Goal: Information Seeking & Learning: Check status

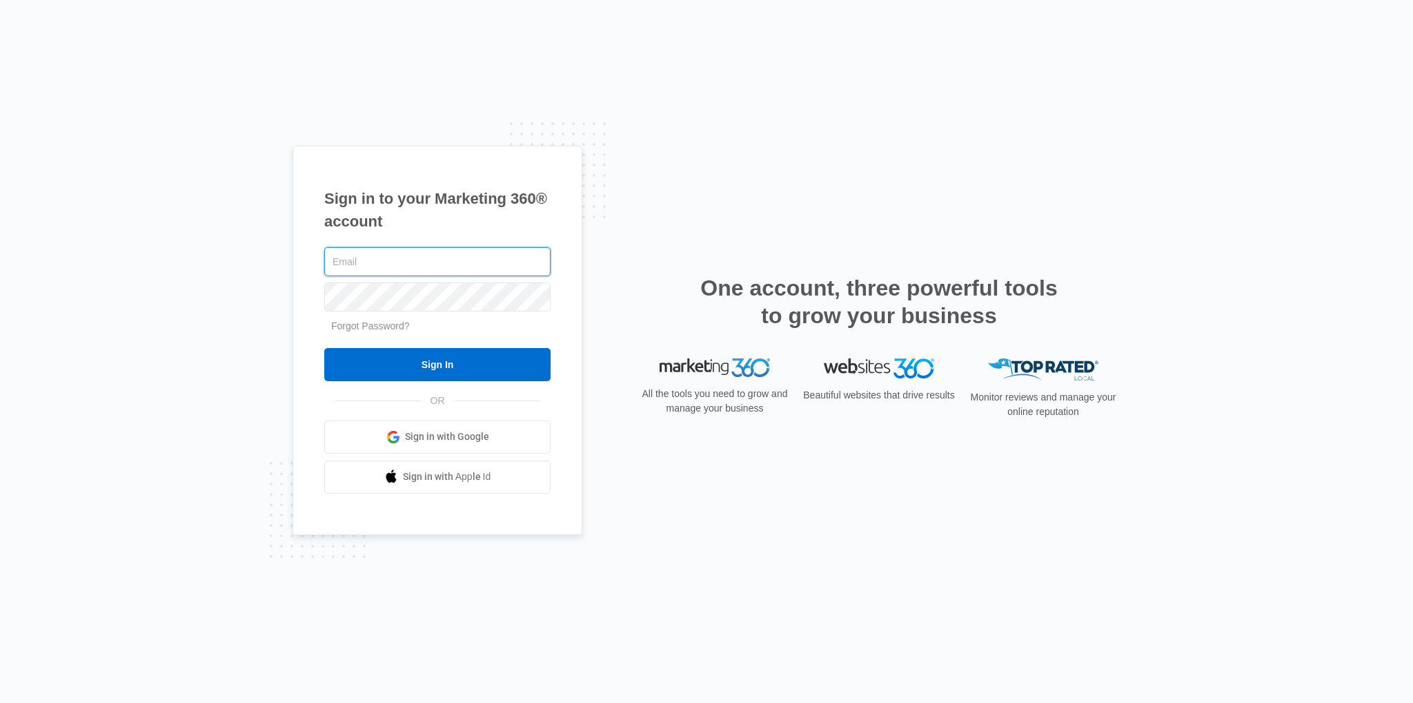
click at [362, 258] on input "text" at bounding box center [437, 261] width 226 height 29
type input "[EMAIL_ADDRESS][DOMAIN_NAME]"
click at [324, 348] on input "Sign In" at bounding box center [437, 364] width 226 height 33
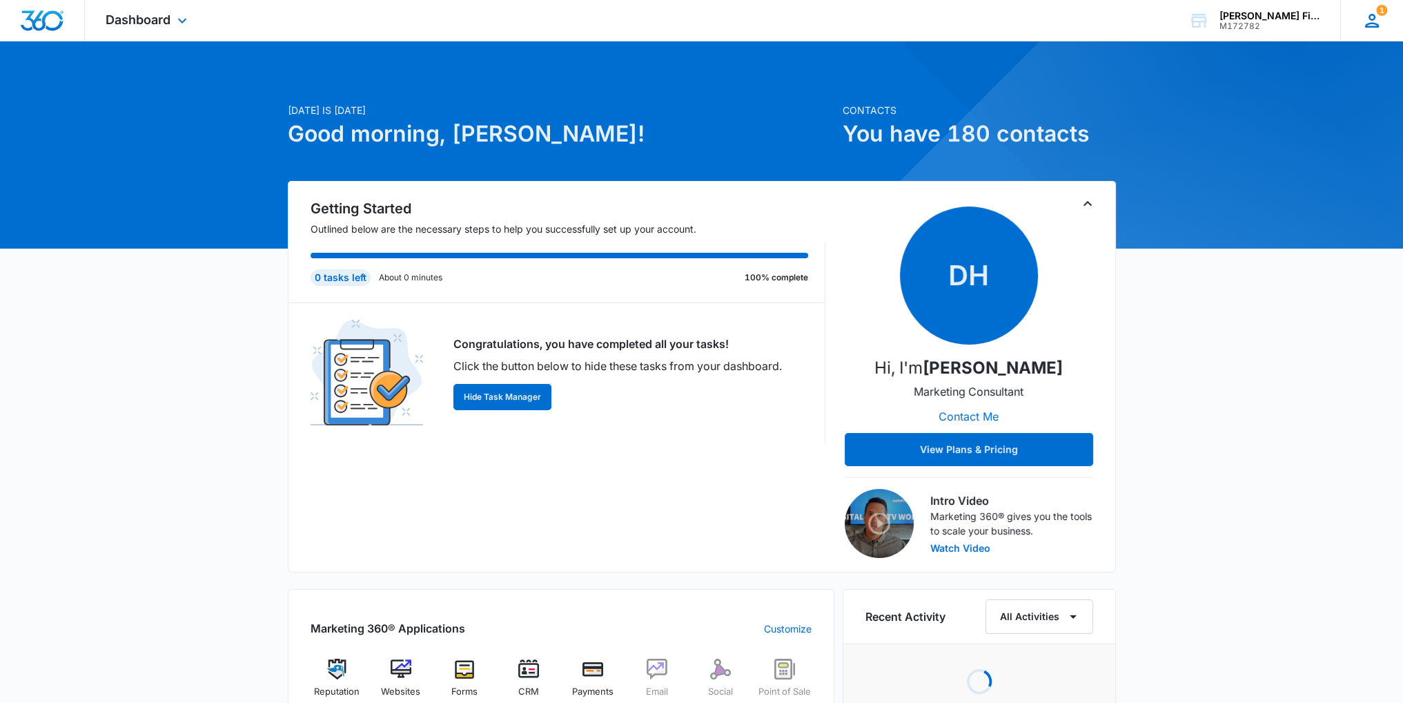
click at [1371, 23] on icon at bounding box center [1372, 21] width 14 height 14
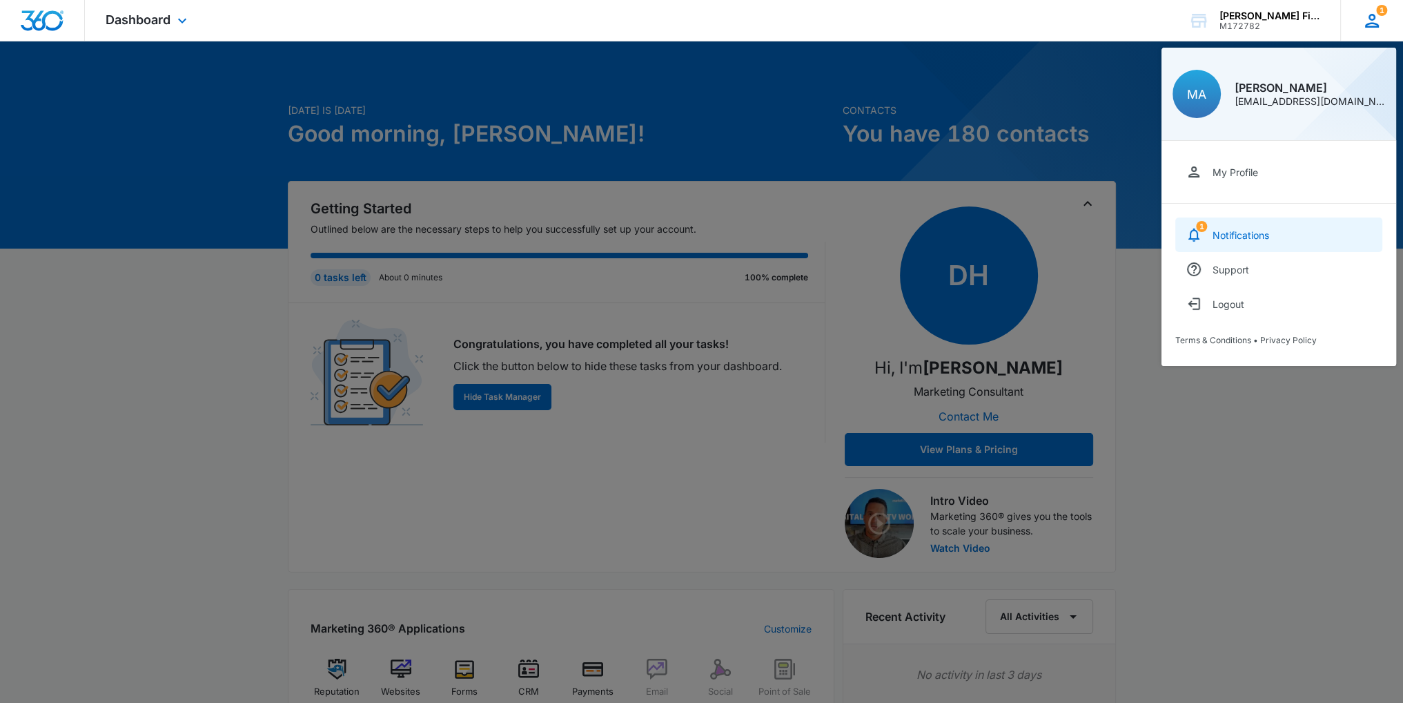
click at [1216, 229] on div "Notifications" at bounding box center [1241, 235] width 57 height 12
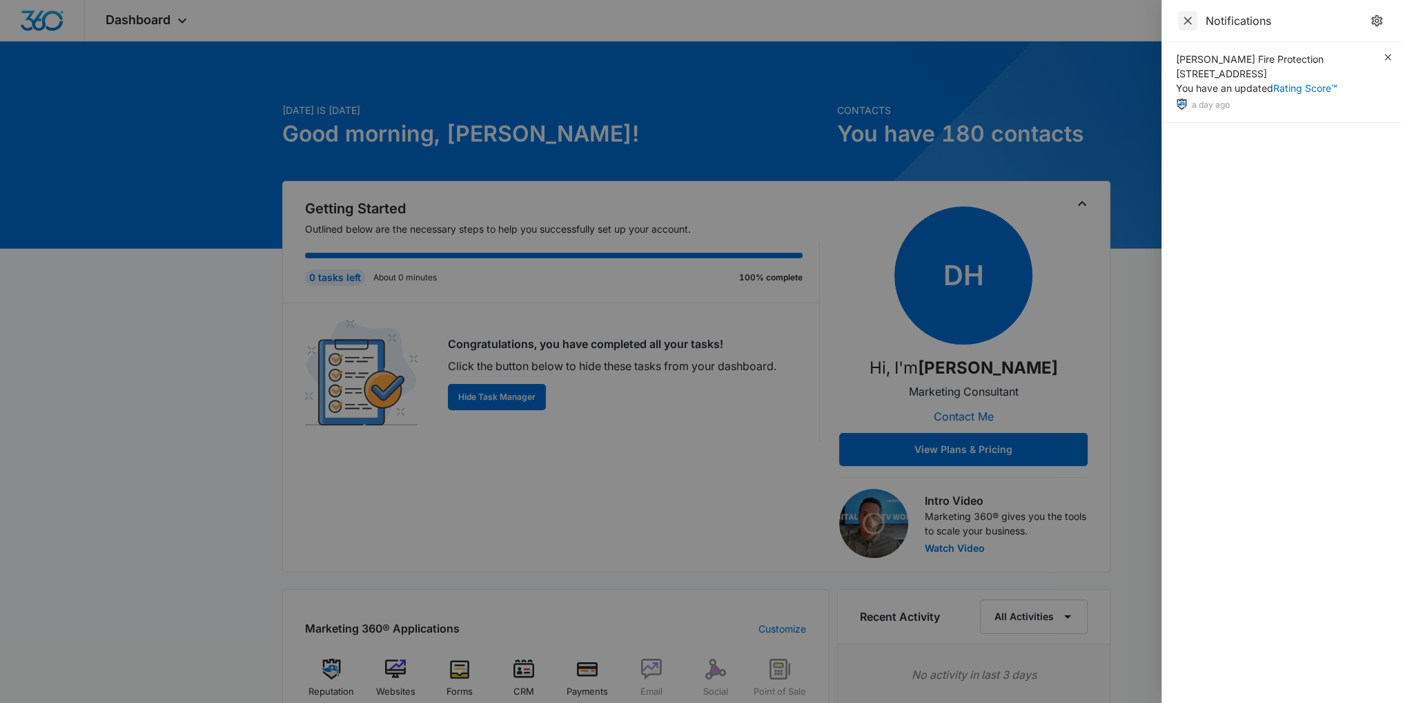
click at [1184, 23] on icon "Close" at bounding box center [1188, 21] width 8 height 8
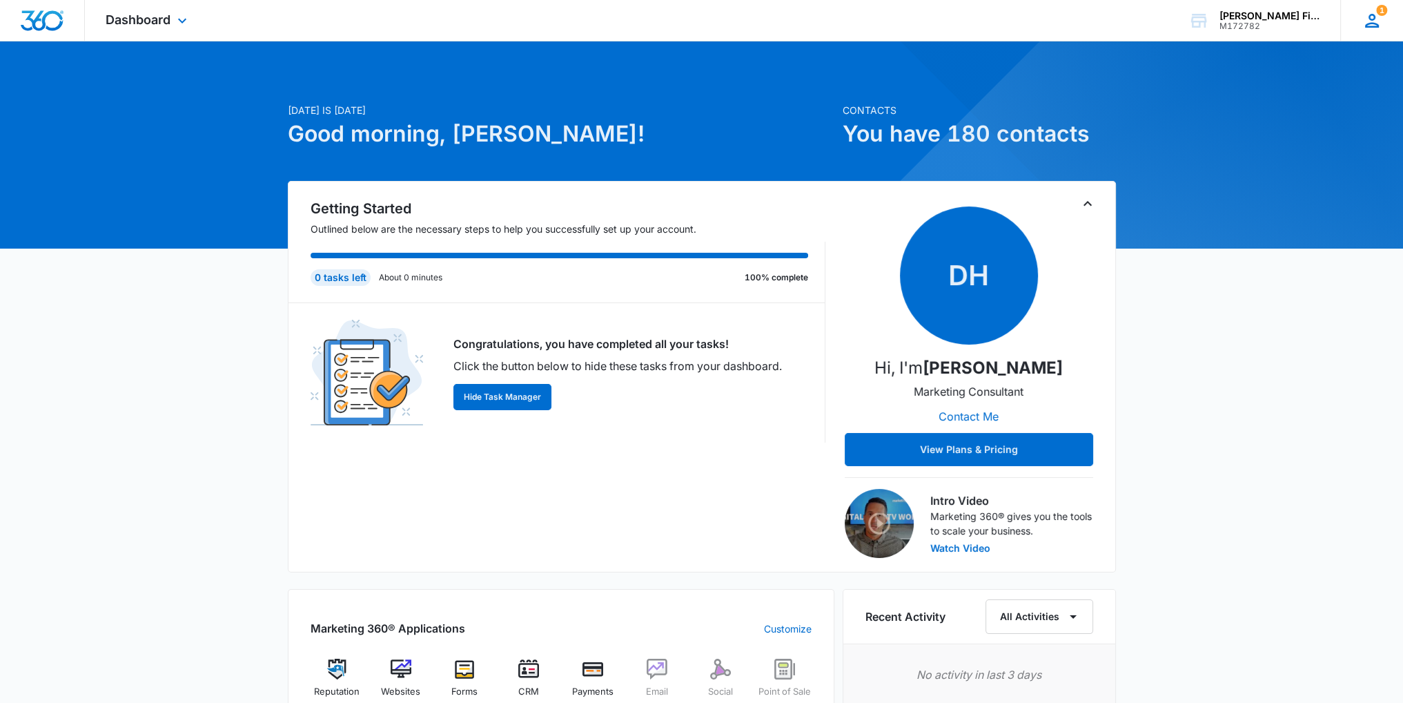
click at [1370, 28] on icon at bounding box center [1372, 20] width 21 height 21
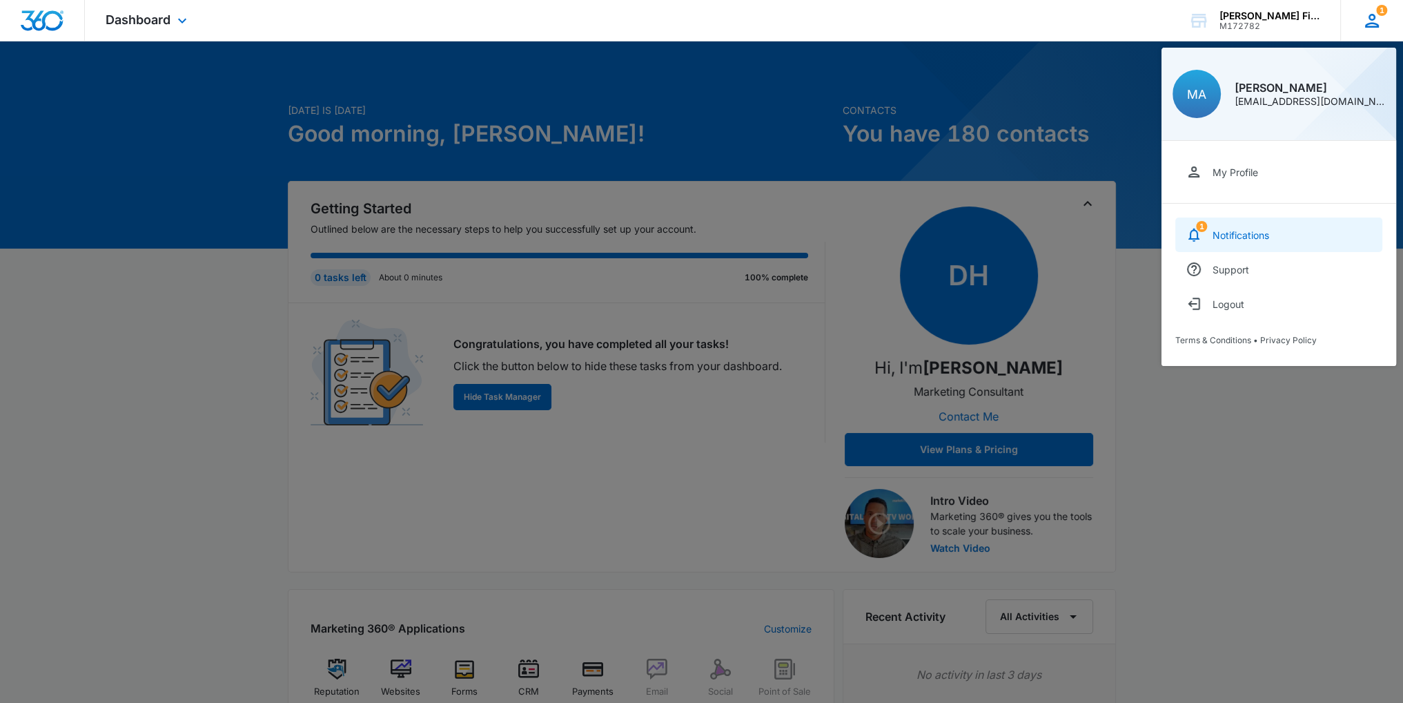
click at [1233, 224] on link "1 Notifications" at bounding box center [1278, 234] width 207 height 35
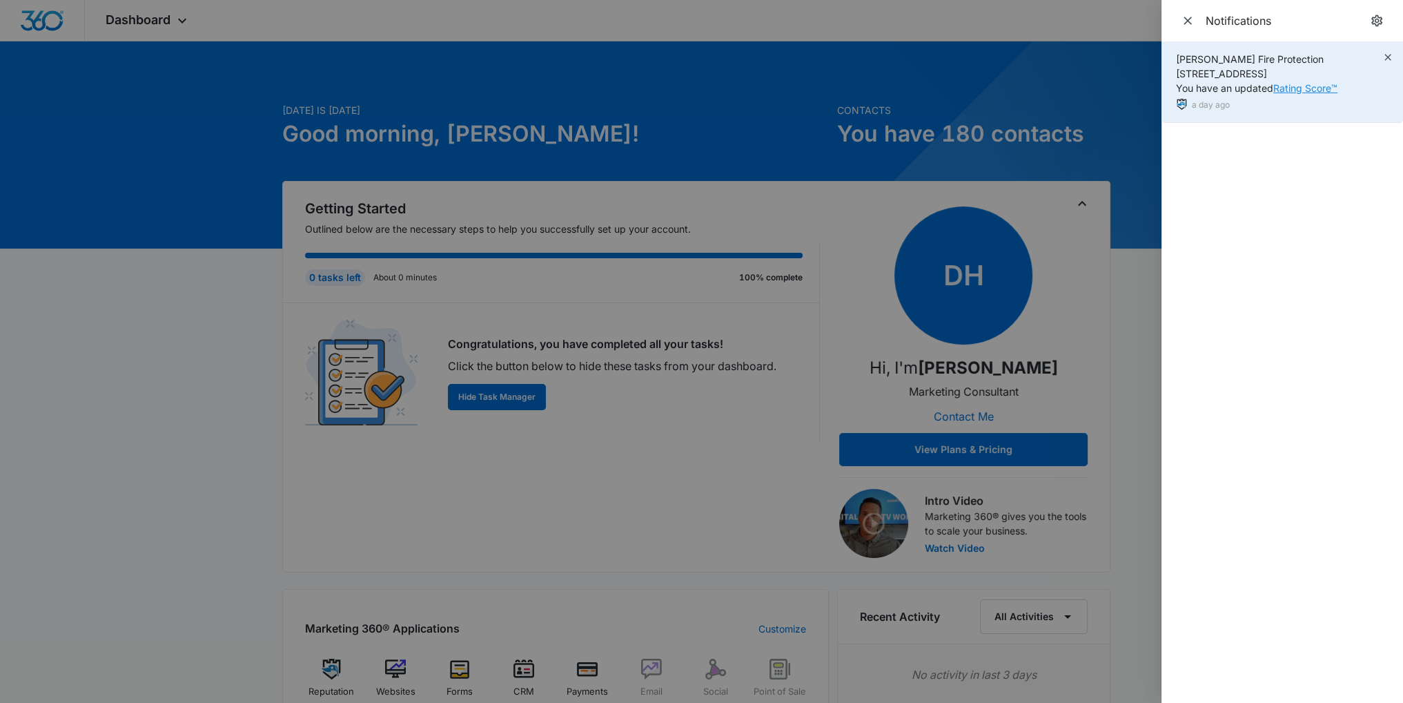
click at [1297, 90] on link "Rating Score™" at bounding box center [1305, 88] width 64 height 12
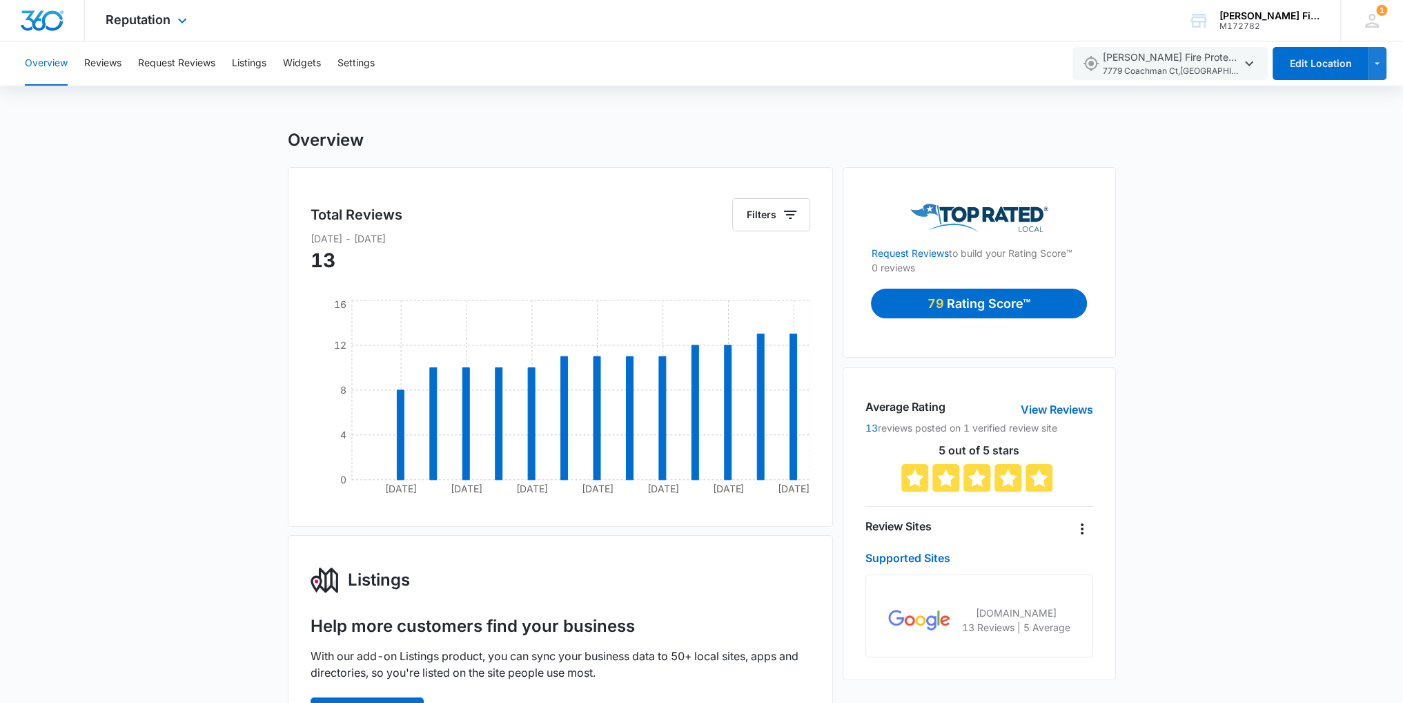
click at [14, 8] on div at bounding box center [42, 20] width 85 height 41
click at [26, 12] on img "Dashboard" at bounding box center [42, 20] width 44 height 21
